Goal: Task Accomplishment & Management: Complete application form

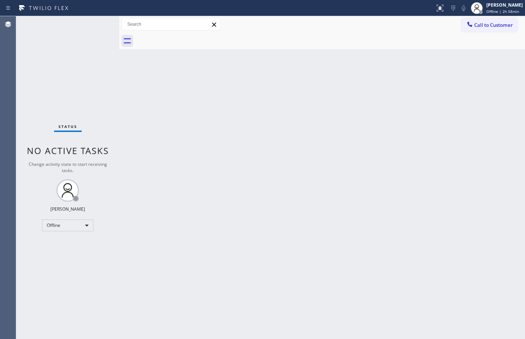
click at [290, 122] on div "Back to Dashboard Change Sender ID Customers Technicians Select a contact Outbo…" at bounding box center [321, 177] width 405 height 323
click at [192, 119] on div "Back to Dashboard Change Sender ID Customers Technicians Select a contact Outbo…" at bounding box center [321, 177] width 405 height 323
click at [83, 226] on div "Offline" at bounding box center [67, 225] width 51 height 12
click at [65, 248] on li "Available" at bounding box center [67, 244] width 50 height 9
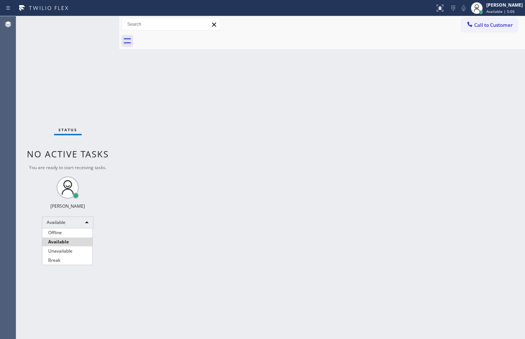
click at [416, 190] on div at bounding box center [262, 169] width 525 height 339
click at [233, 163] on div "Back to Dashboard Change Sender ID Customers Technicians Select a contact Outbo…" at bounding box center [321, 177] width 405 height 323
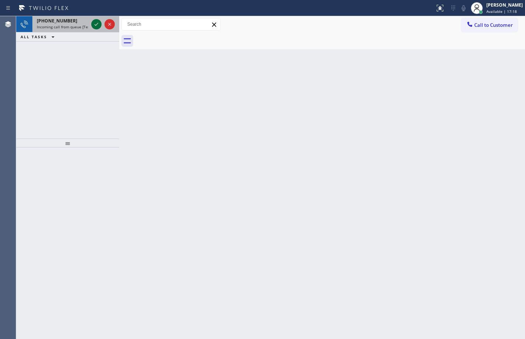
click at [93, 22] on icon at bounding box center [96, 24] width 9 height 9
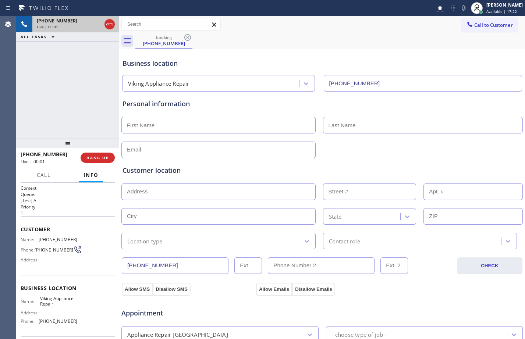
type input "[PHONE_NUMBER]"
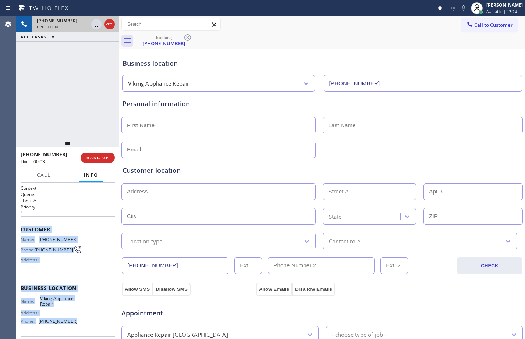
scroll to position [58, 0]
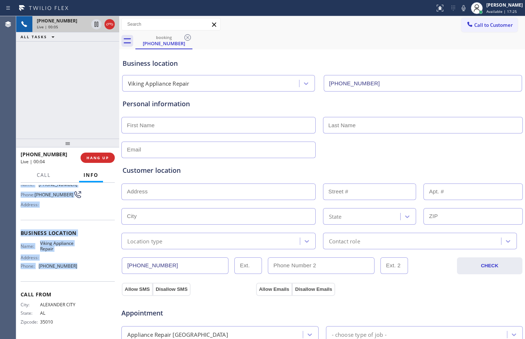
drag, startPoint x: 19, startPoint y: 226, endPoint x: 84, endPoint y: 277, distance: 82.7
click at [84, 277] on div "Context Queue: [Test] All Priority: 1 Customer Name: [PHONE_NUMBER] Phone: [PHO…" at bounding box center [67, 261] width 103 height 156
copy div "Customer Name: [PHONE_NUMBER] Phone: [PHONE_NUMBER] Address: Business location …"
click at [97, 25] on icon at bounding box center [96, 24] width 9 height 9
click at [459, 7] on icon at bounding box center [463, 8] width 9 height 9
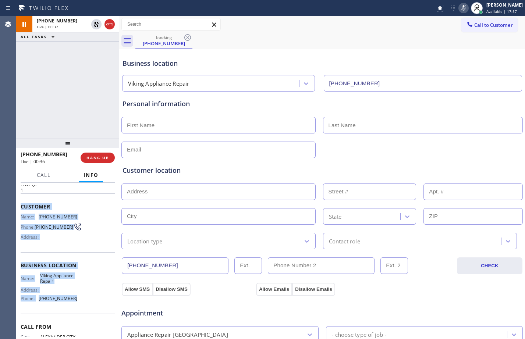
scroll to position [0, 0]
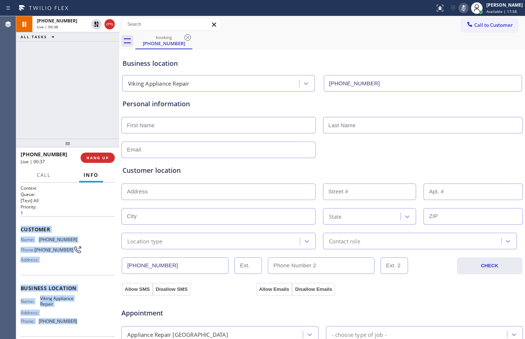
click at [20, 226] on div "Context Queue: [Test] All Priority: 1 Customer Name: [PHONE_NUMBER] Phone: [PHO…" at bounding box center [67, 261] width 103 height 156
drag, startPoint x: 20, startPoint y: 226, endPoint x: 74, endPoint y: 325, distance: 112.7
click at [74, 325] on div "Context Queue: [Test] All Priority: 1 Customer Name: [PHONE_NUMBER] Phone: [PHO…" at bounding box center [67, 261] width 103 height 156
click at [53, 175] on button "Call" at bounding box center [43, 175] width 23 height 14
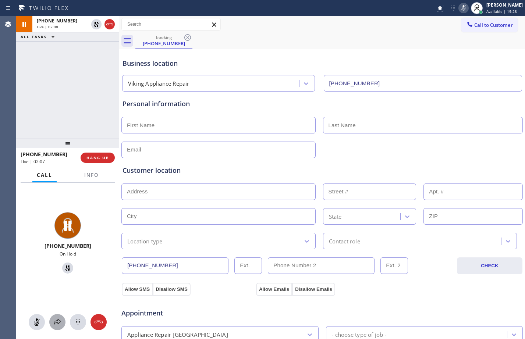
click at [59, 318] on icon at bounding box center [57, 322] width 9 height 9
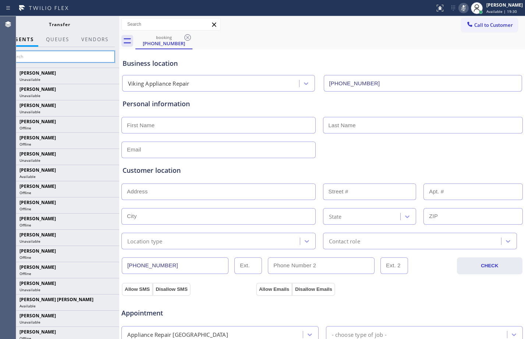
click at [58, 57] on input "text" at bounding box center [59, 57] width 111 height 12
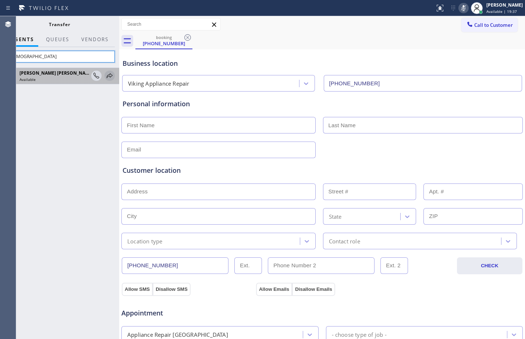
type input "[DEMOGRAPHIC_DATA]"
click at [107, 76] on icon at bounding box center [110, 75] width 6 height 5
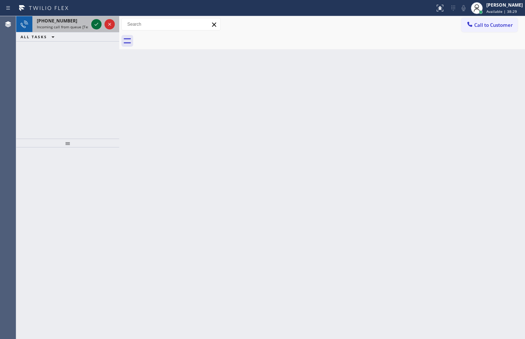
click at [97, 26] on icon at bounding box center [96, 24] width 9 height 9
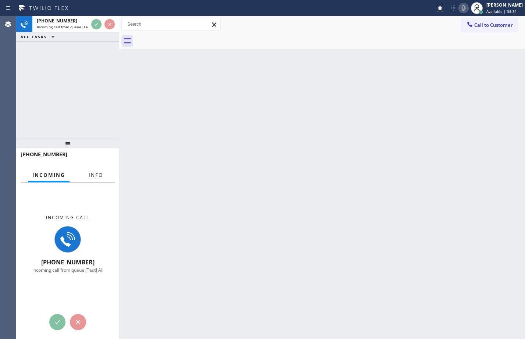
click at [93, 171] on button "Info" at bounding box center [95, 175] width 23 height 14
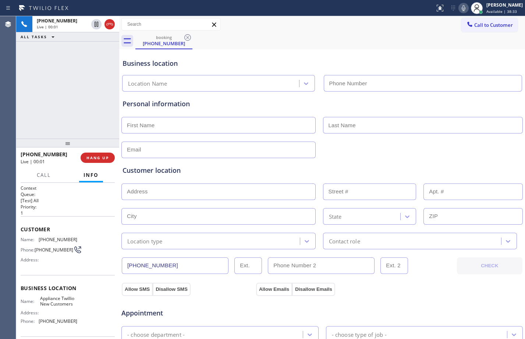
type input "[PHONE_NUMBER]"
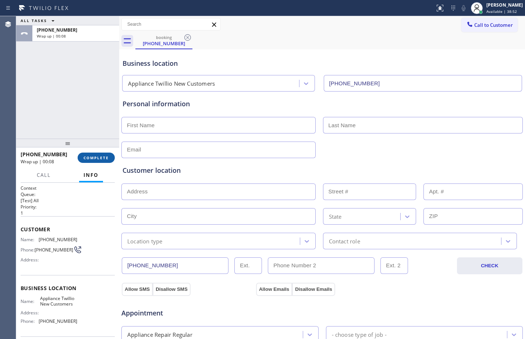
click at [105, 156] on span "COMPLETE" at bounding box center [95, 157] width 25 height 5
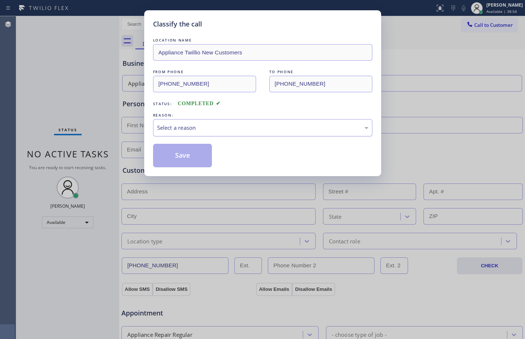
click at [186, 125] on div "Select a reason" at bounding box center [262, 127] width 211 height 8
click at [188, 153] on button "Save" at bounding box center [182, 156] width 59 height 24
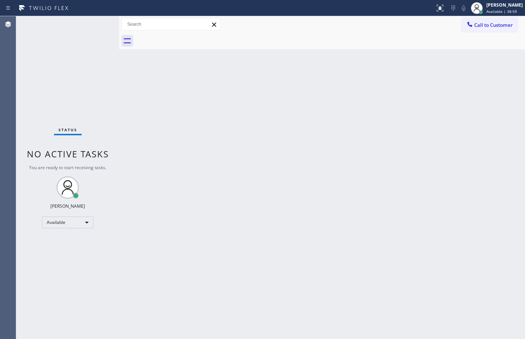
click at [70, 85] on div "Status No active tasks You are ready to start receiving tasks. [PERSON_NAME] Av…" at bounding box center [67, 177] width 103 height 323
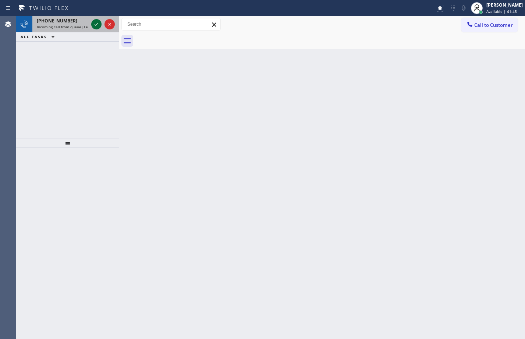
click at [99, 25] on icon at bounding box center [96, 24] width 9 height 9
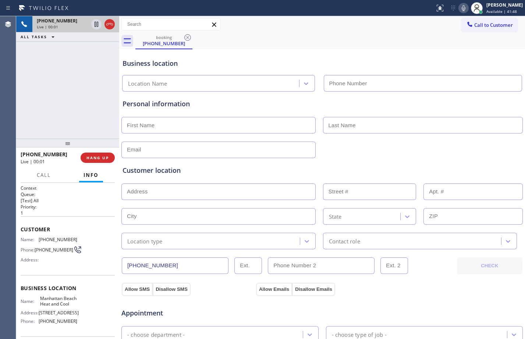
type input "[PHONE_NUMBER]"
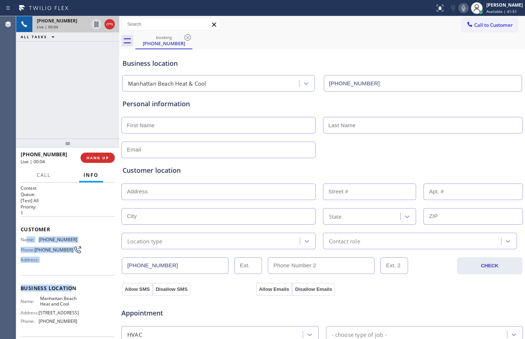
drag, startPoint x: 59, startPoint y: 265, endPoint x: 73, endPoint y: 287, distance: 26.1
click at [73, 287] on div "Context Queue: [Test] All Priority: 1 Customer Name: [PHONE_NUMBER] Phone: [PHO…" at bounding box center [68, 288] width 94 height 207
click at [43, 241] on span "[PHONE_NUMBER]" at bounding box center [58, 240] width 39 height 6
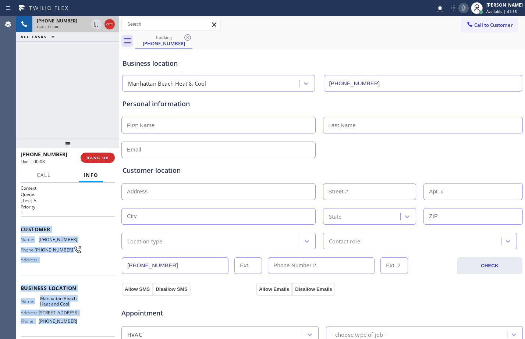
drag, startPoint x: 22, startPoint y: 229, endPoint x: 93, endPoint y: 325, distance: 119.1
click at [93, 325] on div "Context Queue: [Test] All Priority: 1 Customer Name: [PHONE_NUMBER] Phone: [PHO…" at bounding box center [68, 288] width 94 height 207
copy div "Customer Name: [PHONE_NUMBER] Phone: [PHONE_NUMBER] Address: Business location …"
click at [95, 22] on icon at bounding box center [96, 24] width 4 height 5
click at [461, 11] on icon at bounding box center [463, 8] width 4 height 6
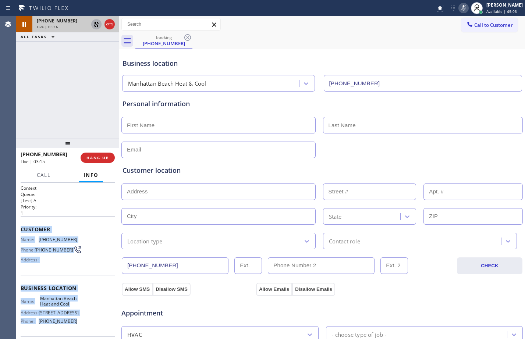
click at [99, 27] on icon at bounding box center [96, 24] width 9 height 9
click at [460, 8] on icon at bounding box center [463, 8] width 9 height 9
click at [96, 29] on button at bounding box center [96, 24] width 10 height 10
click at [461, 9] on icon at bounding box center [463, 8] width 4 height 6
click at [97, 89] on div "[PHONE_NUMBER] Live | 06:28 ALL TASKS ALL TASKS ACTIVE TASKS TASKS IN WRAP UP" at bounding box center [67, 77] width 103 height 122
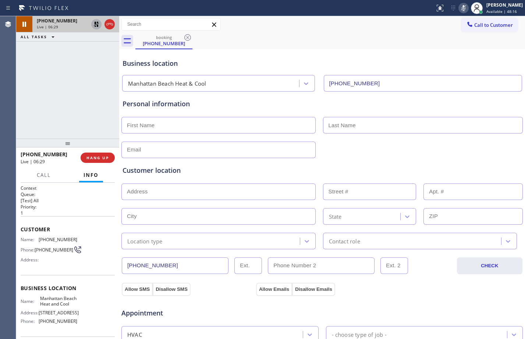
click at [94, 26] on icon at bounding box center [96, 24] width 5 height 5
click at [459, 7] on icon at bounding box center [463, 8] width 9 height 9
click at [237, 129] on input "text" at bounding box center [218, 125] width 194 height 17
paste input "Natia"
type input "Natia"
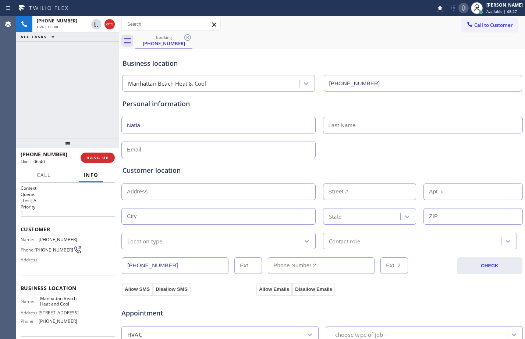
click at [367, 125] on input "text" at bounding box center [423, 125] width 200 height 17
paste input "[PERSON_NAME]"
type input "[PERSON_NAME]"
click at [93, 29] on div at bounding box center [103, 24] width 26 height 16
click at [460, 10] on icon at bounding box center [463, 8] width 9 height 9
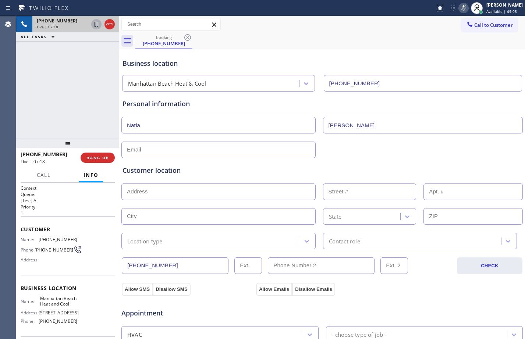
click at [94, 28] on icon at bounding box center [96, 24] width 9 height 9
click at [275, 153] on input "text" at bounding box center [218, 150] width 194 height 17
click at [171, 198] on input "text" at bounding box center [218, 191] width 194 height 17
paste input "[STREET_ADDRESS],"
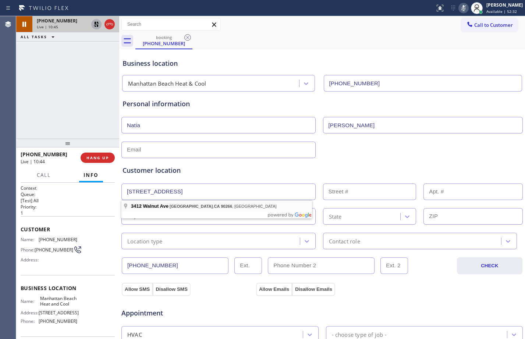
type input "[STREET_ADDRESS]"
type input "3412"
type input "[GEOGRAPHIC_DATA]"
type input "90266"
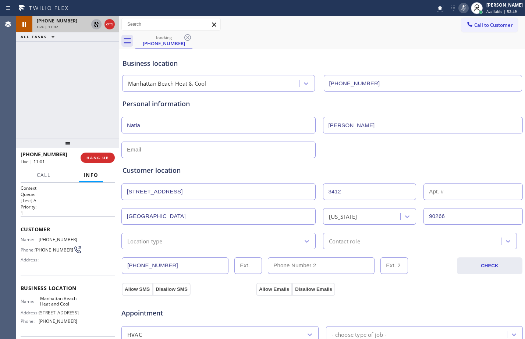
click at [75, 90] on div "[PHONE_NUMBER] Live | 11:02 ALL TASKS ALL TASKS ACTIVE TASKS TASKS IN WRAP UP" at bounding box center [67, 77] width 103 height 122
click at [94, 22] on icon at bounding box center [96, 24] width 5 height 5
click at [459, 7] on icon at bounding box center [463, 8] width 9 height 9
click at [45, 101] on div "[PHONE_NUMBER] Live | 12:28 ALL TASKS ALL TASKS ACTIVE TASKS TASKS IN WRAP UP" at bounding box center [67, 77] width 103 height 122
click at [197, 151] on input "text" at bounding box center [218, 150] width 194 height 17
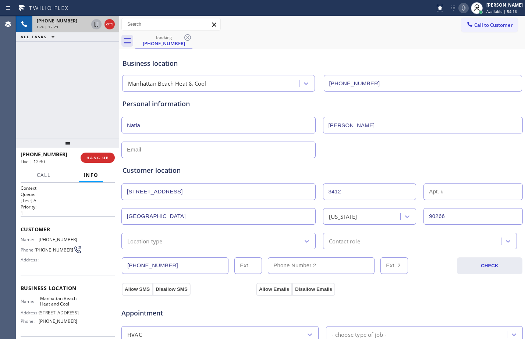
paste input "[EMAIL_ADDRESS][DOMAIN_NAME]"
click at [127, 148] on input "[EMAIL_ADDRESS][DOMAIN_NAME]" at bounding box center [218, 150] width 194 height 17
type input "[EMAIL_ADDRESS][DOMAIN_NAME]"
click at [495, 11] on span "Available | 56:03" at bounding box center [501, 11] width 31 height 5
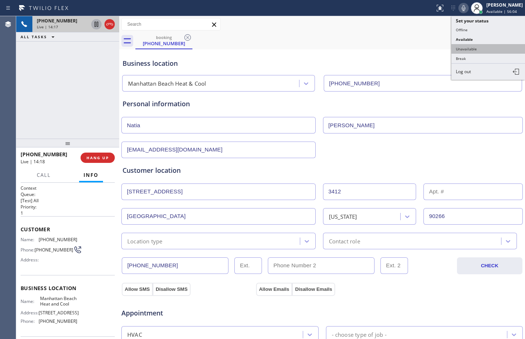
click at [477, 46] on button "Unavailable" at bounding box center [488, 49] width 74 height 10
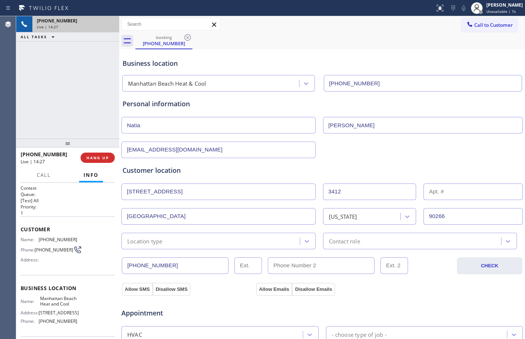
click at [155, 233] on div "Location type" at bounding box center [218, 241] width 194 height 17
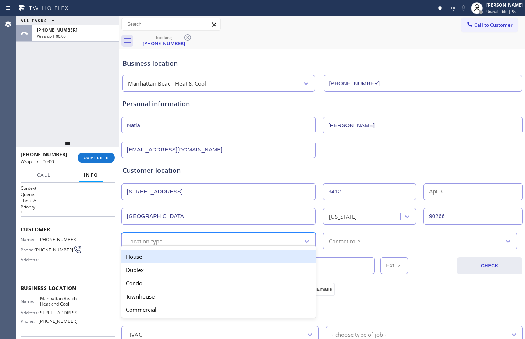
click at [158, 246] on div "House Duplex [GEOGRAPHIC_DATA] Commercial" at bounding box center [218, 282] width 194 height 72
click at [155, 255] on div "House" at bounding box center [218, 256] width 194 height 13
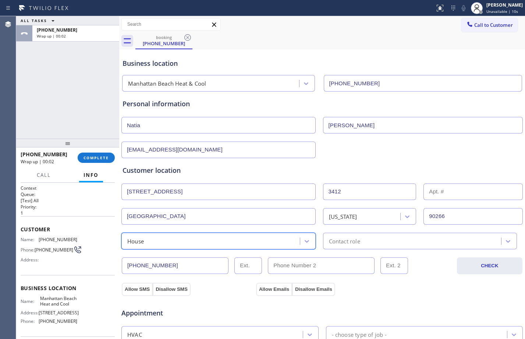
click at [369, 241] on div "Contact role" at bounding box center [413, 241] width 176 height 13
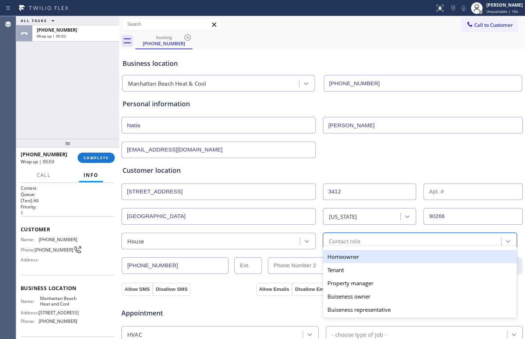
click at [358, 258] on div "Homeowner" at bounding box center [420, 256] width 194 height 13
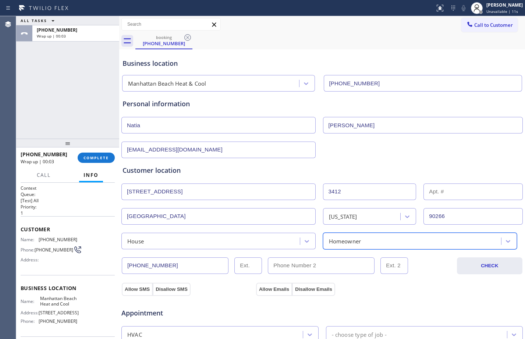
scroll to position [231, 0]
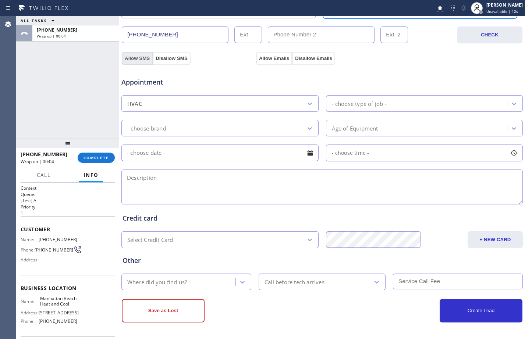
click at [133, 60] on button "Allow SMS" at bounding box center [137, 58] width 31 height 13
click at [273, 55] on button "Allow Emails" at bounding box center [274, 58] width 36 height 13
click at [368, 105] on div "- choose type of job -" at bounding box center [359, 103] width 55 height 8
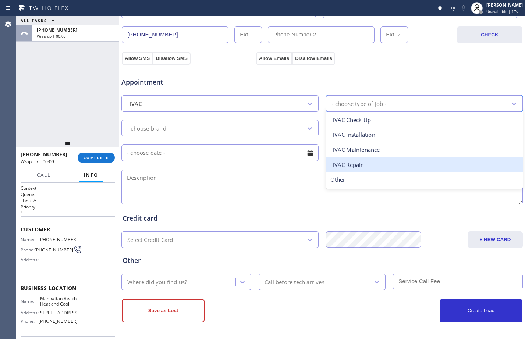
click at [359, 164] on div "HVAC Repair" at bounding box center [424, 164] width 197 height 15
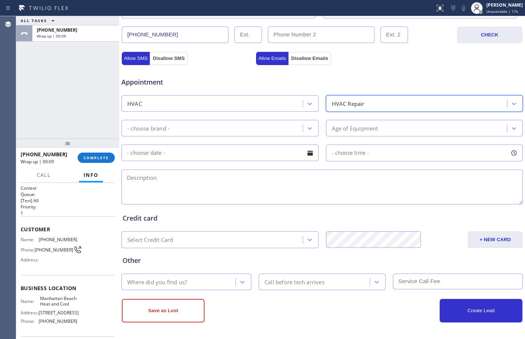
click at [293, 126] on div "- choose brand -" at bounding box center [212, 128] width 179 height 13
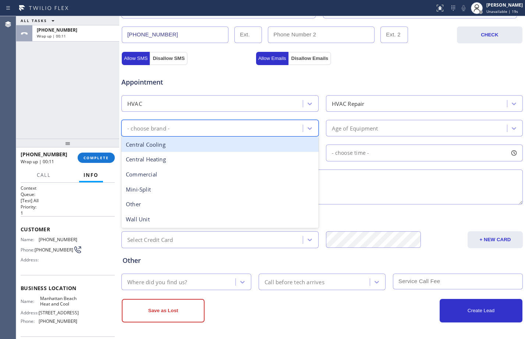
click at [197, 147] on div "Central Cooling" at bounding box center [219, 144] width 197 height 15
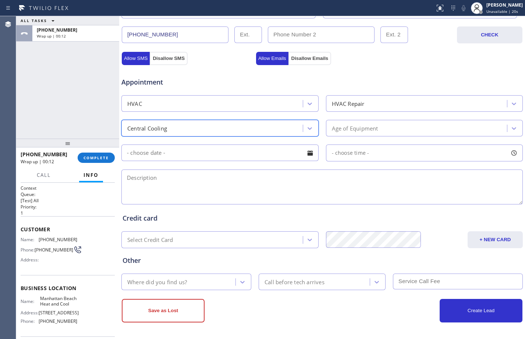
click at [240, 152] on input "text" at bounding box center [219, 152] width 197 height 17
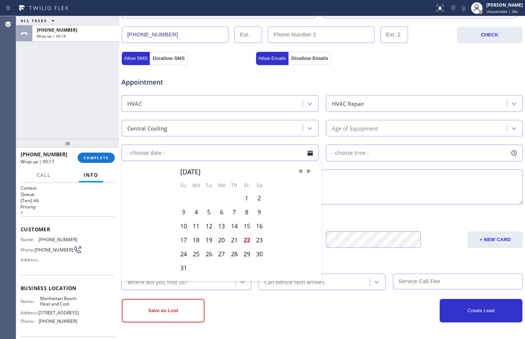
click at [363, 128] on div "Age of Equipment" at bounding box center [355, 128] width 46 height 8
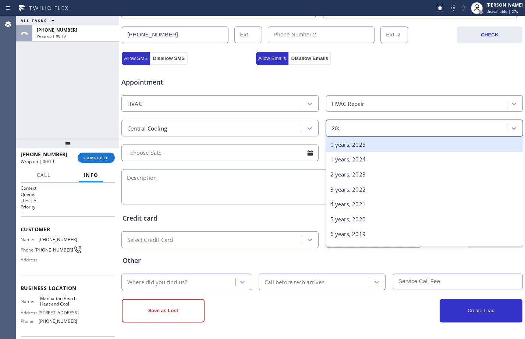
type input "2021"
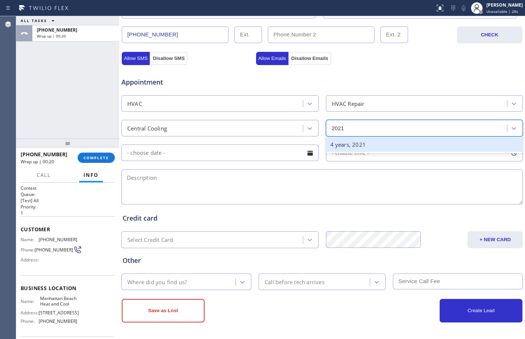
click at [364, 144] on div "4 years, 2021" at bounding box center [424, 144] width 197 height 15
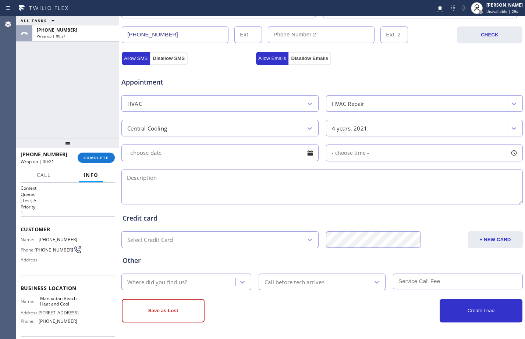
click at [255, 158] on input "text" at bounding box center [219, 152] width 197 height 17
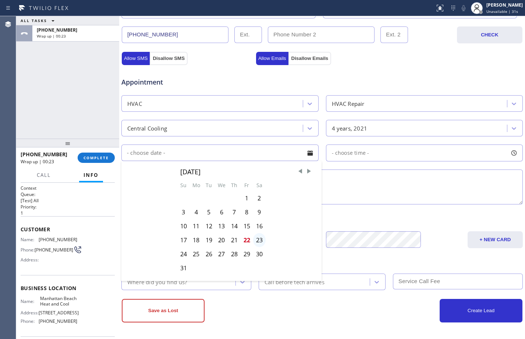
click at [259, 241] on div "23" at bounding box center [259, 240] width 12 height 14
type input "[DATE]"
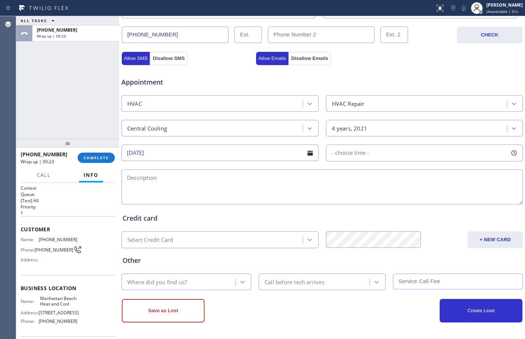
click at [390, 154] on div "- choose time -" at bounding box center [424, 152] width 197 height 17
click at [53, 79] on div "ALL TASKS ALL TASKS ACTIVE TASKS TASKS IN WRAP UP [PHONE_NUMBER] Wrap up | 00:27" at bounding box center [67, 77] width 103 height 122
click at [362, 152] on span "- choose time -" at bounding box center [350, 152] width 37 height 7
drag, startPoint x: 331, startPoint y: 196, endPoint x: 364, endPoint y: 197, distance: 33.1
click at [337, 200] on div at bounding box center [333, 197] width 9 height 15
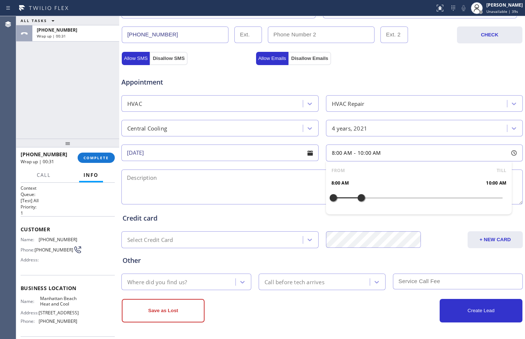
drag, startPoint x: 376, startPoint y: 197, endPoint x: 429, endPoint y: 198, distance: 52.9
click at [428, 198] on div "FROM TILL 8:00 AM 10:00 AM" at bounding box center [419, 187] width 186 height 53
click at [357, 199] on div at bounding box center [361, 197] width 9 height 15
drag, startPoint x: 360, startPoint y: 197, endPoint x: 428, endPoint y: 199, distance: 68.0
click at [428, 199] on div at bounding box center [431, 197] width 9 height 15
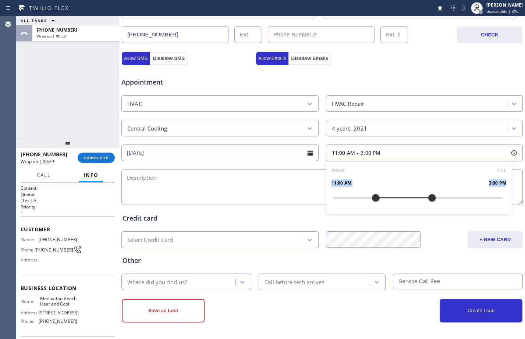
drag, startPoint x: 329, startPoint y: 200, endPoint x: 368, endPoint y: 198, distance: 39.0
click at [371, 198] on div at bounding box center [375, 197] width 9 height 15
click at [246, 181] on textarea at bounding box center [321, 186] width 401 height 35
click at [205, 179] on textarea "11-3/$69/" at bounding box center [321, 186] width 401 height 35
paste textarea "AC/central unit/not cooling/control panel is [MEDICAL_DATA] red/condenser is be…"
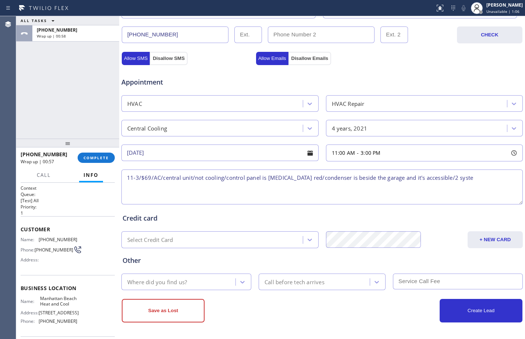
click at [450, 178] on textarea "11-3/$69/AC/central unit/not cooling/control panel is [MEDICAL_DATA] red/conden…" at bounding box center [321, 186] width 401 height 35
paste textarea "[STREET_ADDRESS]"
click at [455, 177] on textarea "11-3/$69/AC/central unit/not cooling/control panel is [MEDICAL_DATA] red/conden…" at bounding box center [321, 186] width 401 height 35
click at [459, 178] on textarea "11-3/$69/AC/central unit/not cooling/control panel is [MEDICAL_DATA] red/conden…" at bounding box center [321, 186] width 401 height 35
click at [261, 193] on textarea "11-3/$69/AC/central unit/not cooling/control panel is [MEDICAL_DATA] red/conden…" at bounding box center [321, 186] width 401 height 35
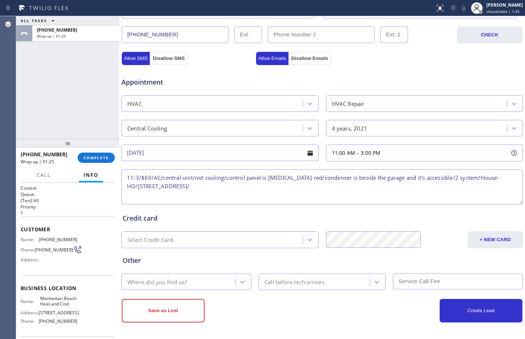
click at [394, 186] on textarea "11-3/$69/AC/central unit/not cooling/control panel is [MEDICAL_DATA] red/conden…" at bounding box center [321, 186] width 401 height 35
paste textarea "Manhattan Beach Heat and Cool"
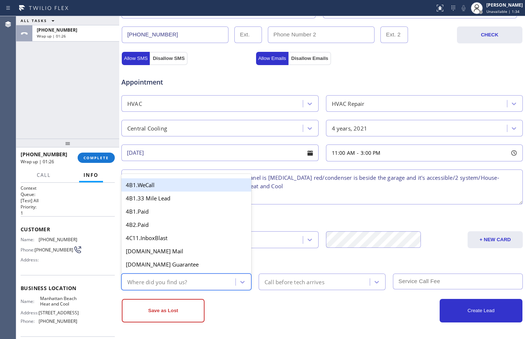
click at [186, 282] on div "Where did you find us?" at bounding box center [157, 282] width 60 height 8
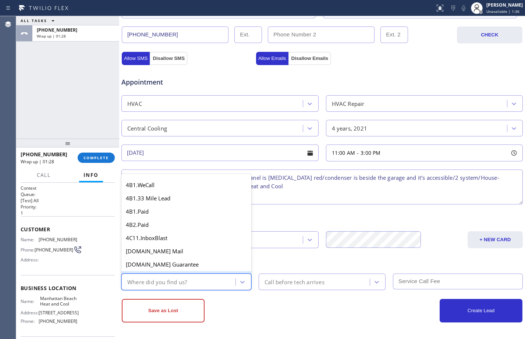
click at [315, 276] on div "Call before tech arrives" at bounding box center [315, 281] width 109 height 13
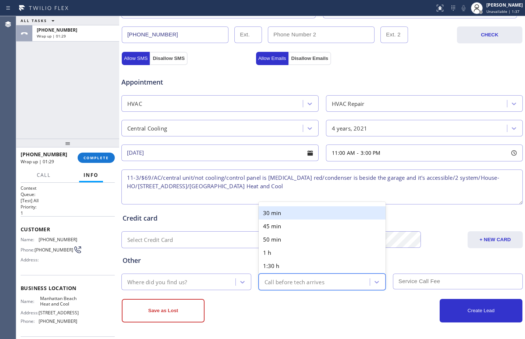
click at [380, 184] on textarea "11-3/$69/AC/central unit/not cooling/control panel is [MEDICAL_DATA] red/conden…" at bounding box center [321, 186] width 401 height 35
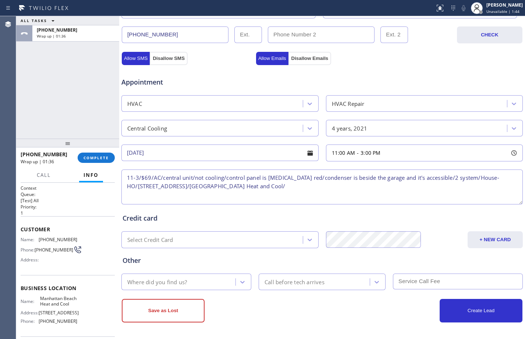
paste textarea "Please call customer 30 minutes prior to arrival"
type textarea "11-3/$69/AC/central unit/not cooling/control panel is [MEDICAL_DATA] red/conden…"
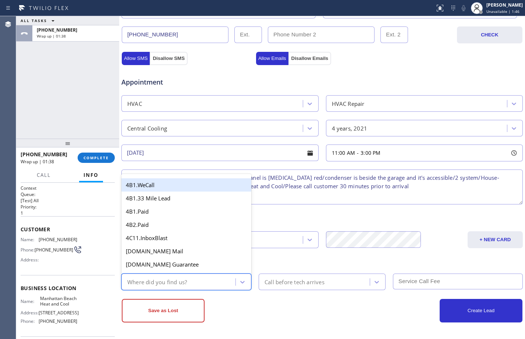
click at [217, 287] on div "Where did you find us?" at bounding box center [179, 281] width 112 height 13
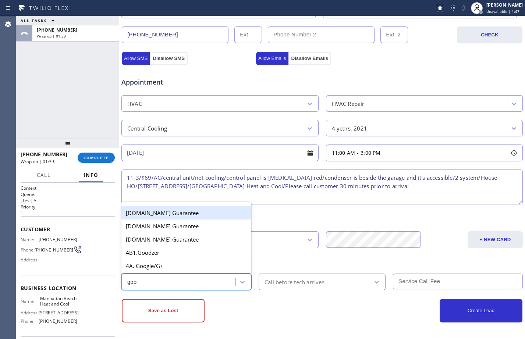
type input "googl"
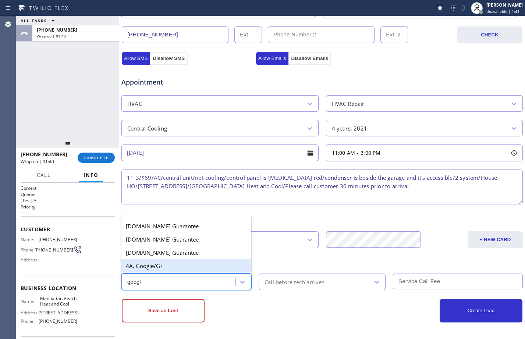
click at [151, 267] on div "4A. Google/G+" at bounding box center [186, 265] width 130 height 13
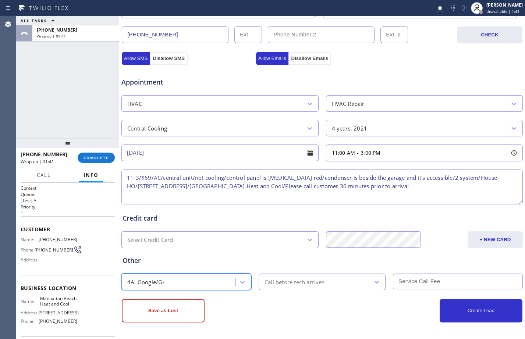
click at [272, 276] on div "Call before tech arrives" at bounding box center [315, 281] width 109 height 13
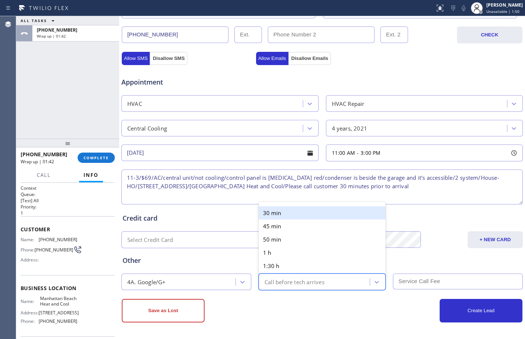
click at [279, 217] on div "30 min" at bounding box center [321, 212] width 127 height 13
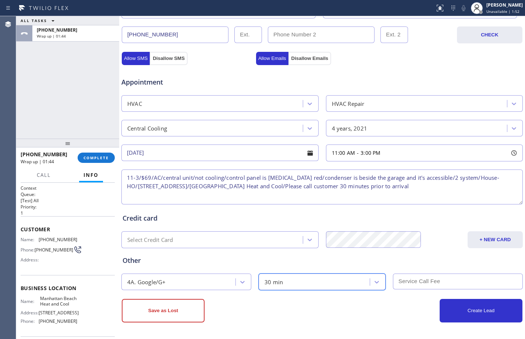
click at [467, 281] on input "text" at bounding box center [458, 281] width 130 height 16
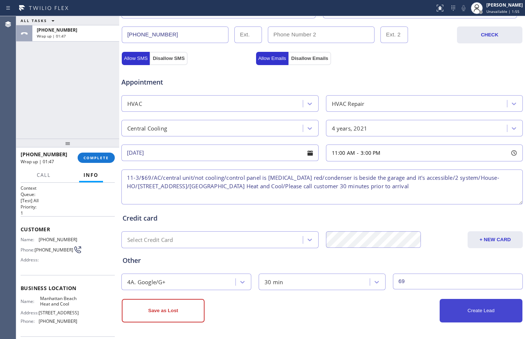
type input "69"
click at [463, 317] on button "Create Lead" at bounding box center [480, 311] width 83 height 24
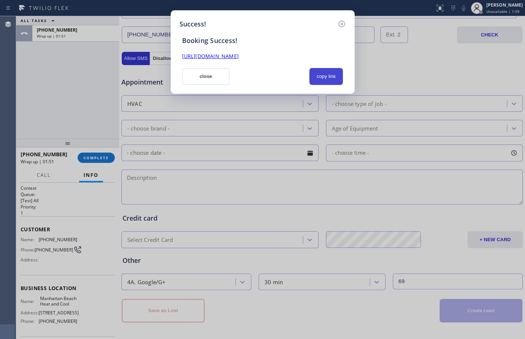
click at [321, 76] on button "copy link" at bounding box center [326, 76] width 34 height 17
click at [237, 58] on link "[URL][DOMAIN_NAME]" at bounding box center [210, 56] width 57 height 7
click at [218, 74] on button "close" at bounding box center [206, 76] width 48 height 17
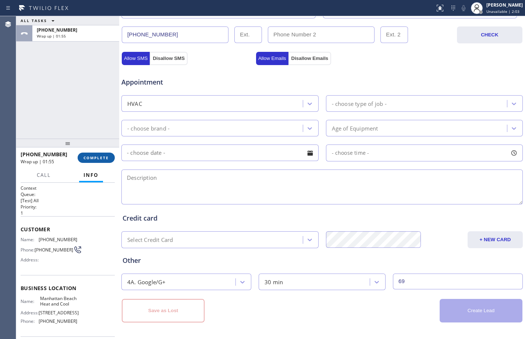
click at [99, 161] on button "COMPLETE" at bounding box center [96, 158] width 37 height 10
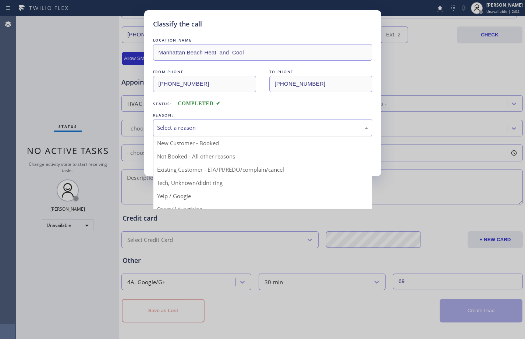
click at [217, 123] on div "Select a reason" at bounding box center [262, 127] width 211 height 8
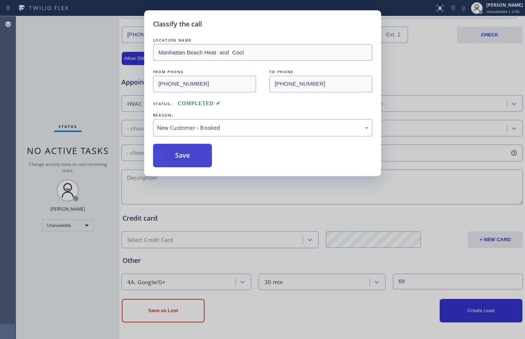
click at [192, 154] on button "Save" at bounding box center [182, 156] width 59 height 24
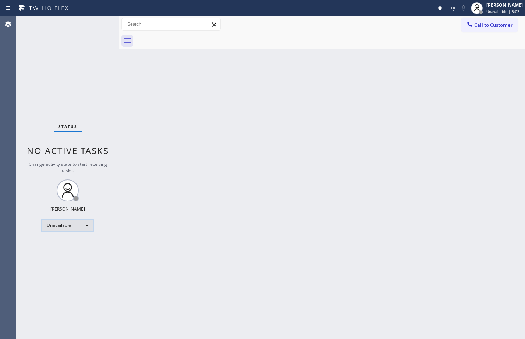
click at [75, 222] on div "Unavailable" at bounding box center [67, 225] width 51 height 12
click at [69, 238] on li "Offline" at bounding box center [67, 235] width 50 height 9
click at [494, 5] on div "[PERSON_NAME]" at bounding box center [504, 5] width 36 height 6
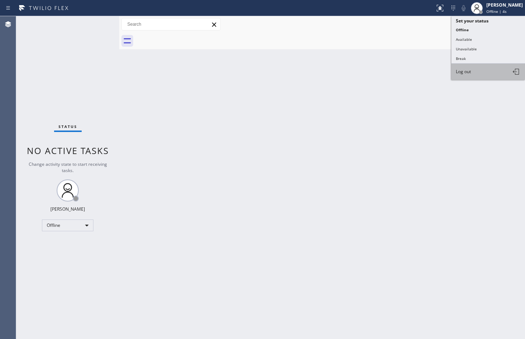
click at [473, 71] on button "Log out" at bounding box center [488, 72] width 74 height 16
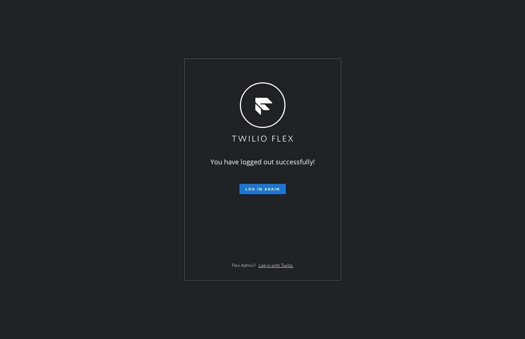
click at [90, 71] on div "You have logged out successfully! Log in again Flex Admin? Log in with Twilio." at bounding box center [262, 169] width 525 height 339
